Goal: Find specific page/section: Find specific page/section

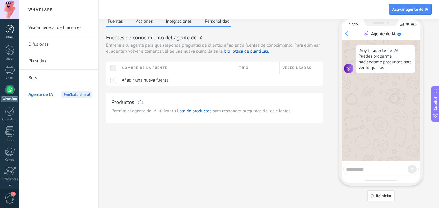
click at [11, 28] on div at bounding box center [9, 29] width 9 height 9
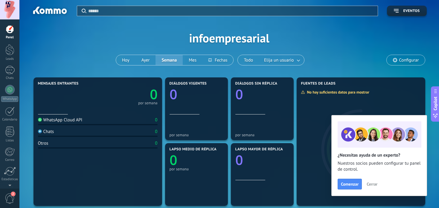
click at [375, 183] on span "Cerrar" at bounding box center [371, 184] width 11 height 4
